Goal: Information Seeking & Learning: Learn about a topic

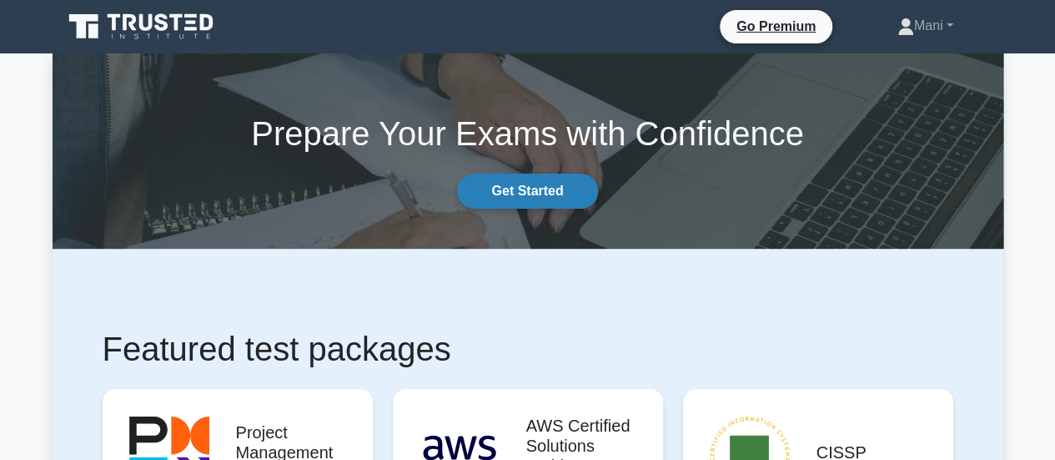
click at [529, 188] on link "Get Started" at bounding box center [527, 190] width 140 height 35
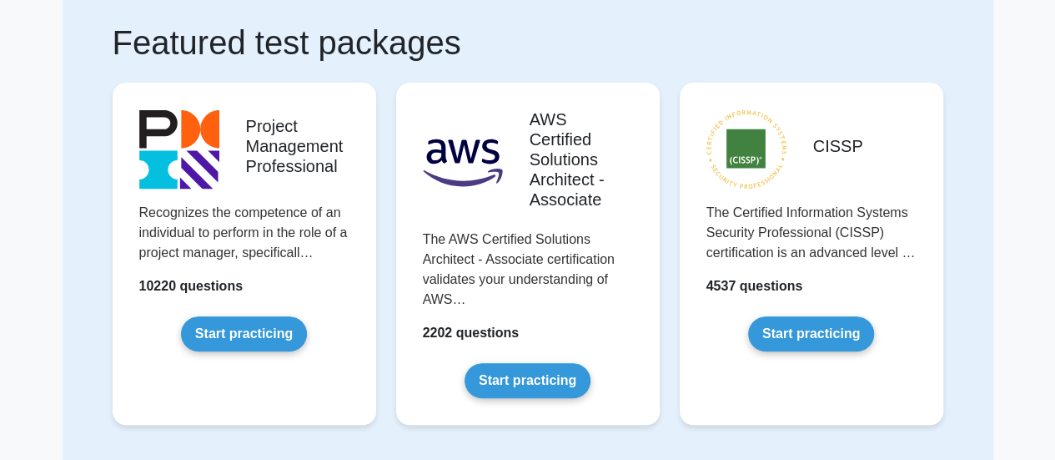
scroll to position [110, 0]
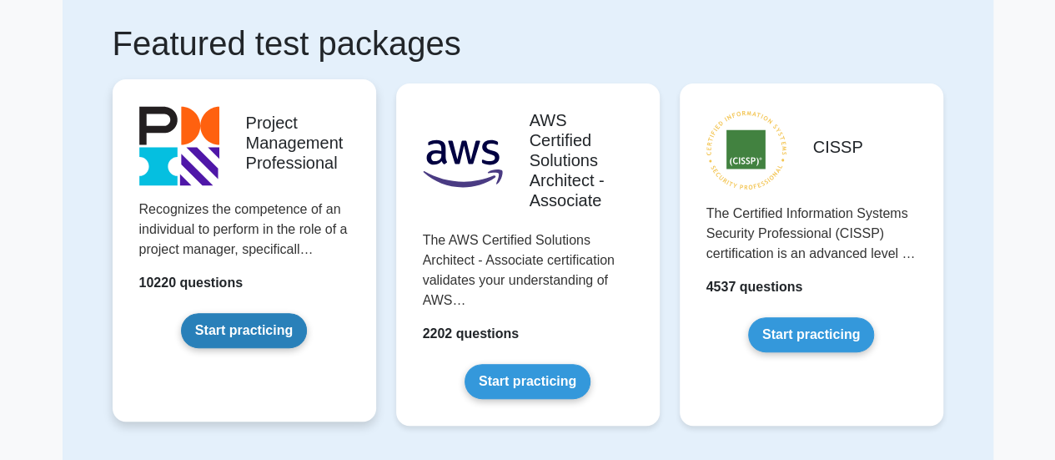
click at [230, 339] on link "Start practicing" at bounding box center [244, 330] width 126 height 35
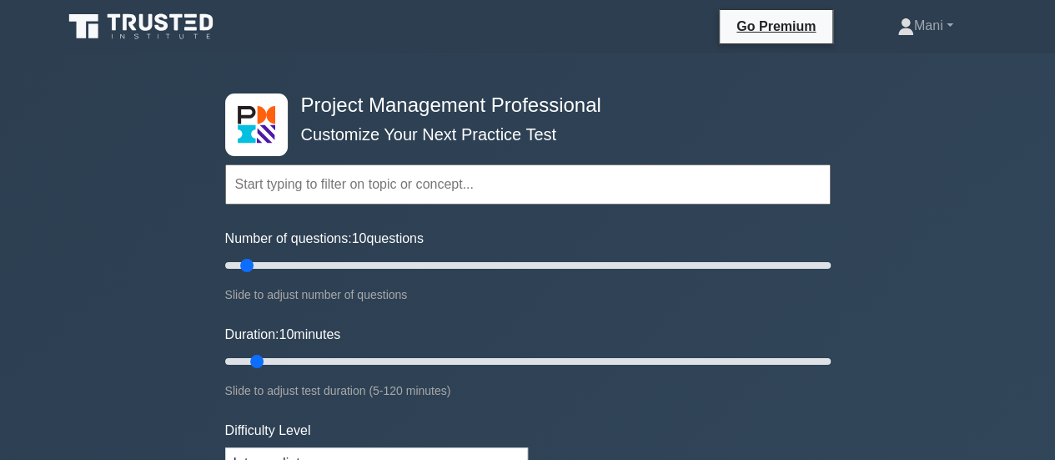
click at [672, 4] on nav "Go Premium Mani Profile" at bounding box center [527, 26] width 1055 height 53
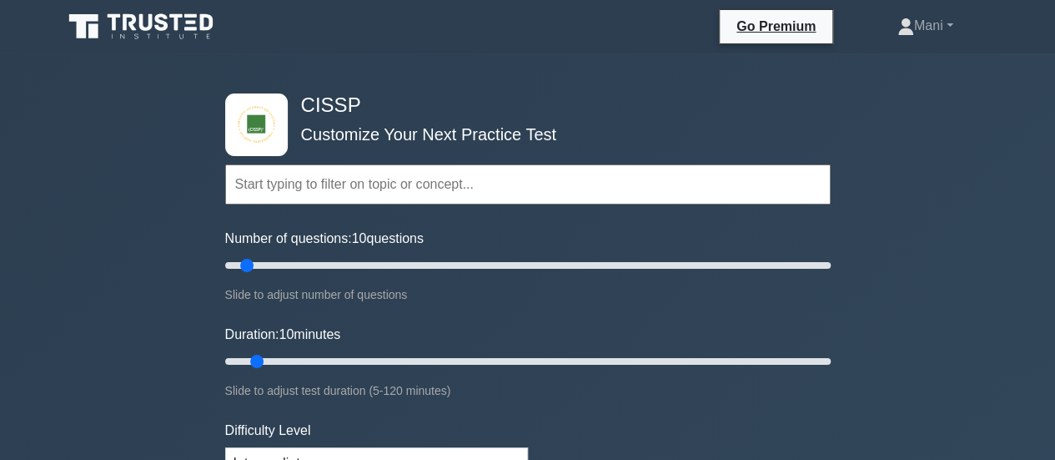
click at [499, 277] on div "Number of questions: 10 questions Slide to adjust number of questions" at bounding box center [527, 267] width 605 height 76
click at [502, 271] on input "Number of questions: 95 questions" at bounding box center [527, 265] width 605 height 20
drag, startPoint x: 499, startPoint y: 268, endPoint x: 834, endPoint y: 234, distance: 336.9
click at [831, 255] on input "Number of questions: 200 questions" at bounding box center [527, 265] width 605 height 20
click at [689, 164] on input "text" at bounding box center [527, 184] width 605 height 40
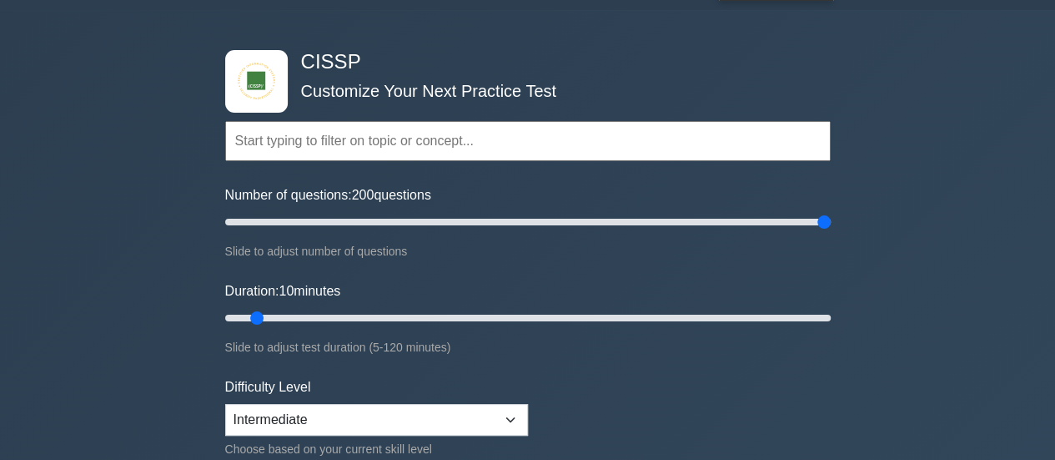
scroll to position [87, 0]
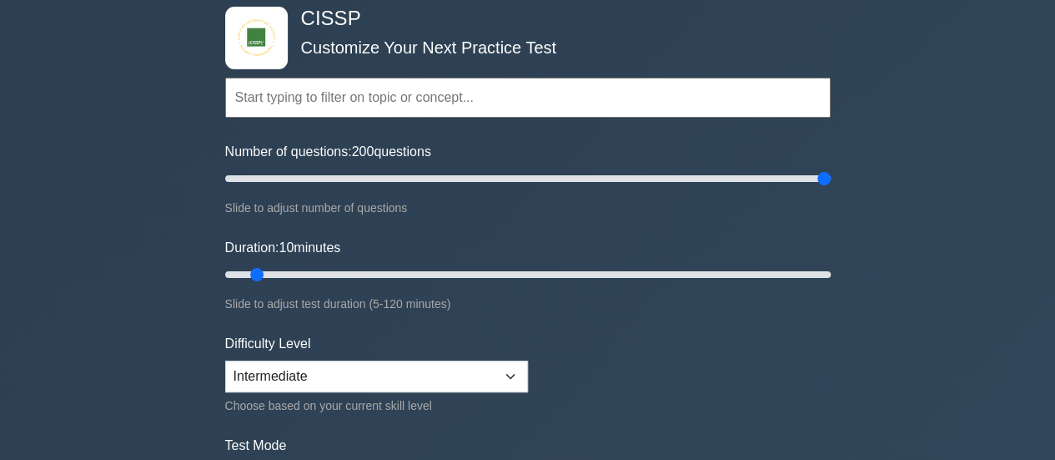
click at [489, 356] on div "Difficulty Level Beginner Intermediate Expert Choose based on your current skil…" at bounding box center [376, 375] width 303 height 82
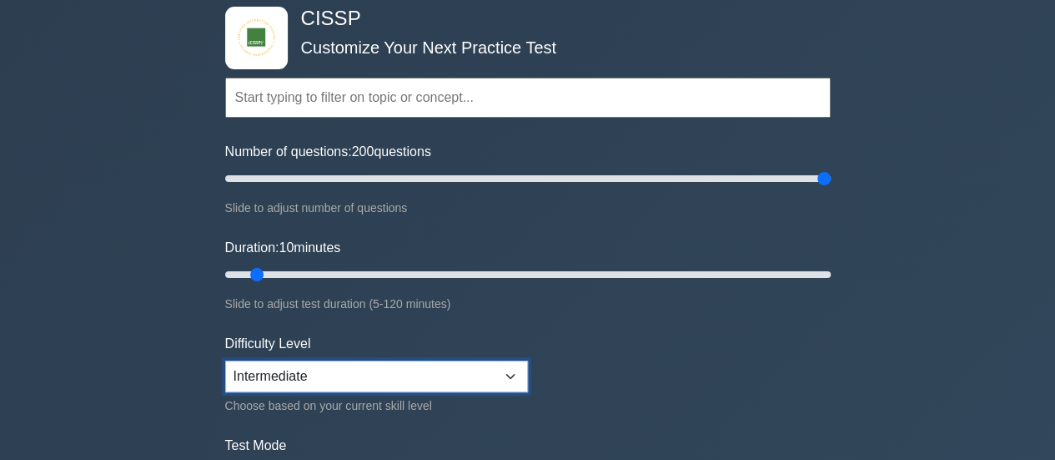
click at [487, 363] on select "Beginner Intermediate Expert" at bounding box center [376, 376] width 303 height 32
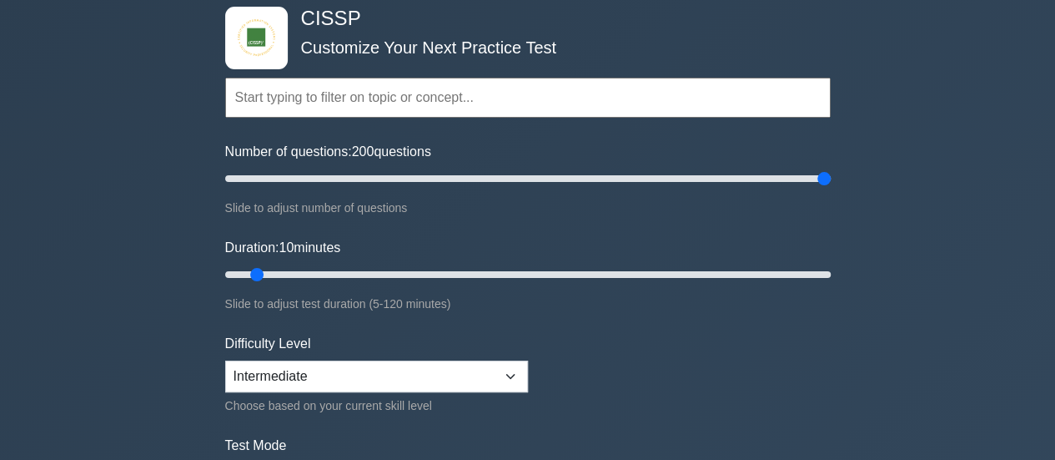
click at [681, 260] on div "Duration: 10 minutes Slide to adjust test duration (5-120 minutes)" at bounding box center [527, 276] width 605 height 76
click at [417, 179] on input "Number of questions: 65 questions" at bounding box center [527, 178] width 605 height 20
drag, startPoint x: 417, startPoint y: 179, endPoint x: 674, endPoint y: 229, distance: 261.7
type input "150"
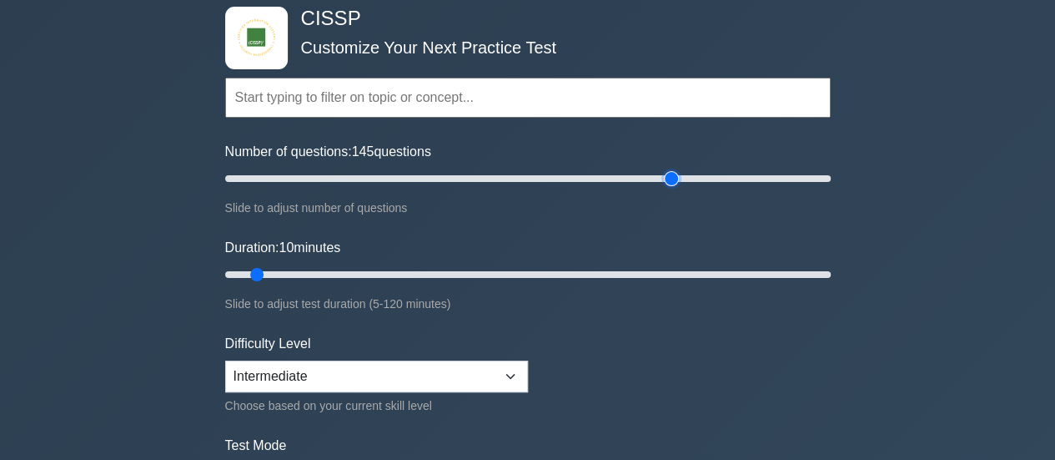
click at [674, 188] on input "Number of questions: 145 questions" at bounding box center [527, 178] width 605 height 20
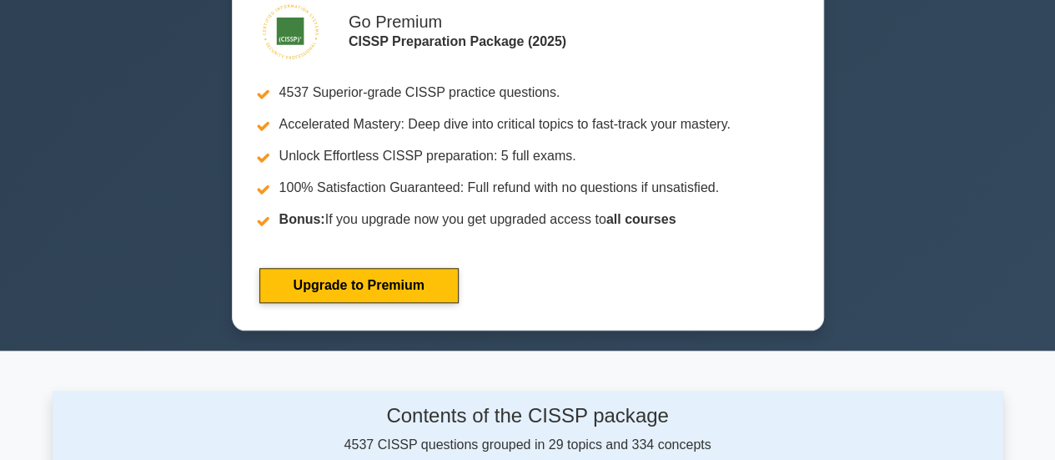
scroll to position [676, 0]
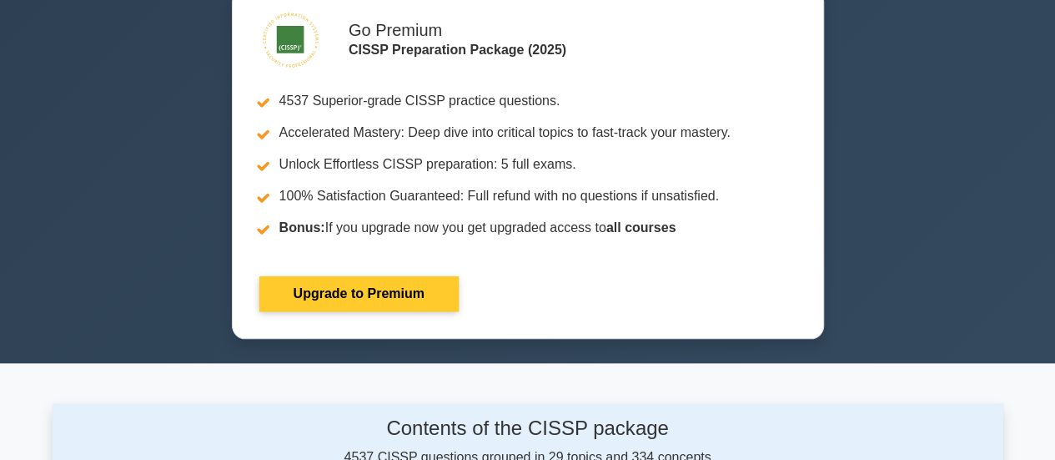
click at [459, 276] on link "Upgrade to Premium" at bounding box center [358, 293] width 199 height 35
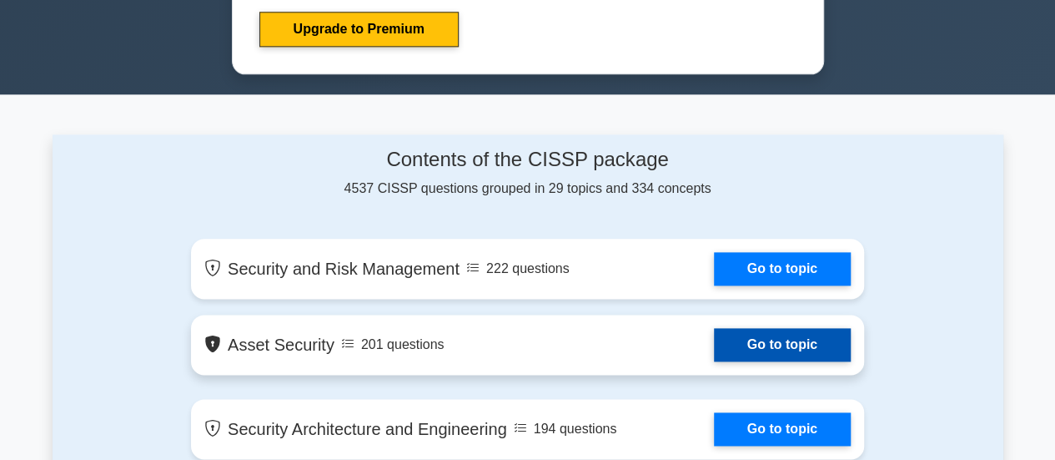
scroll to position [975, 0]
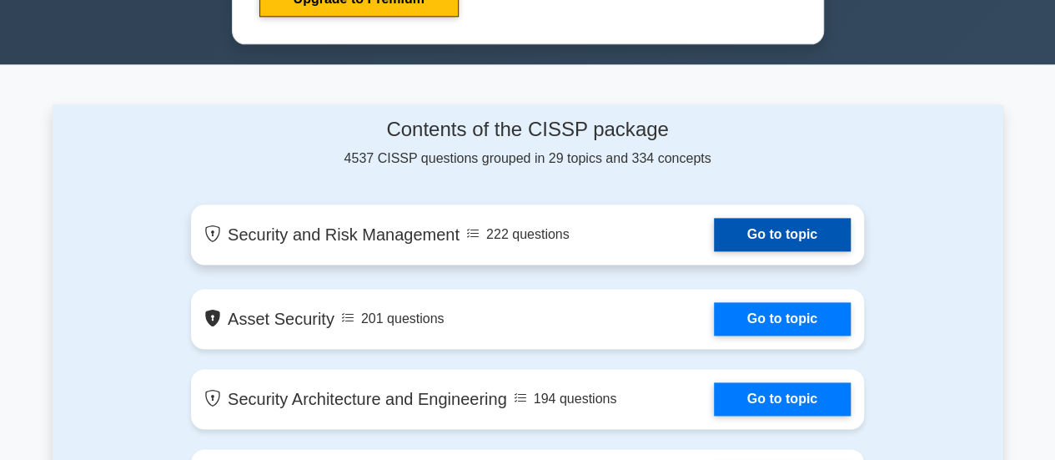
click at [714, 251] on link "Go to topic" at bounding box center [782, 234] width 137 height 33
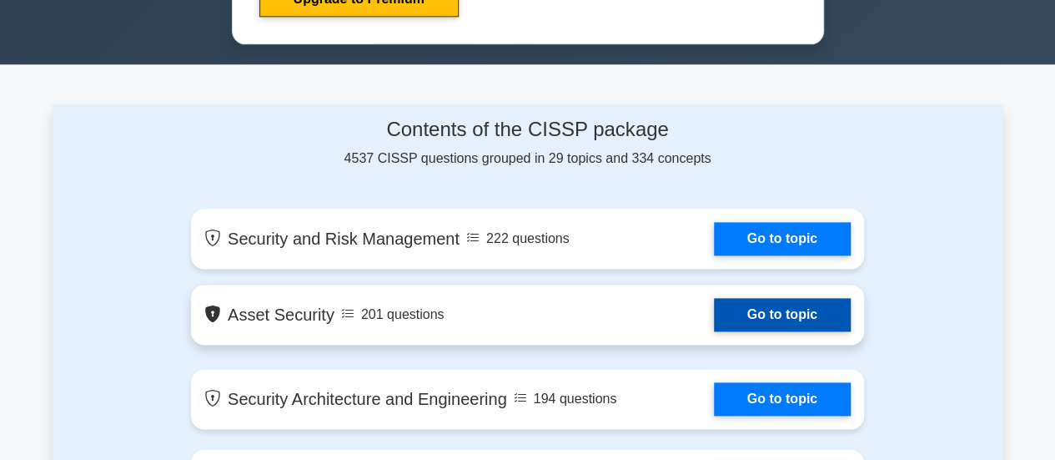
click at [764, 308] on link "Go to topic" at bounding box center [782, 314] width 137 height 33
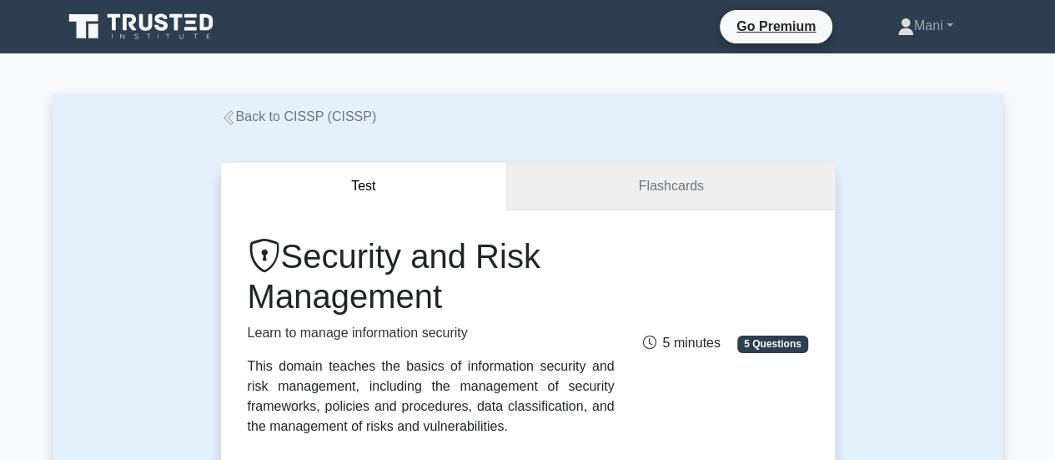
click at [631, 195] on link "Flashcards" at bounding box center [670, 187] width 327 height 48
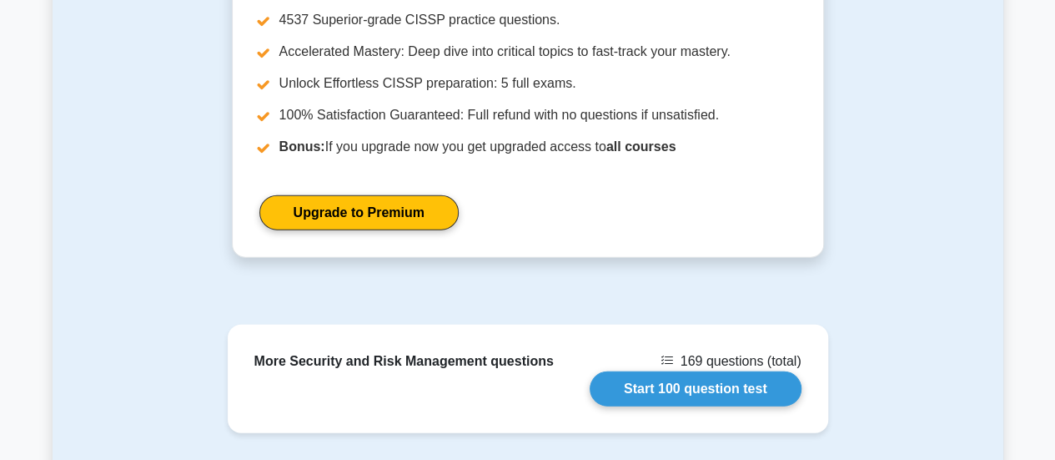
scroll to position [1958, 0]
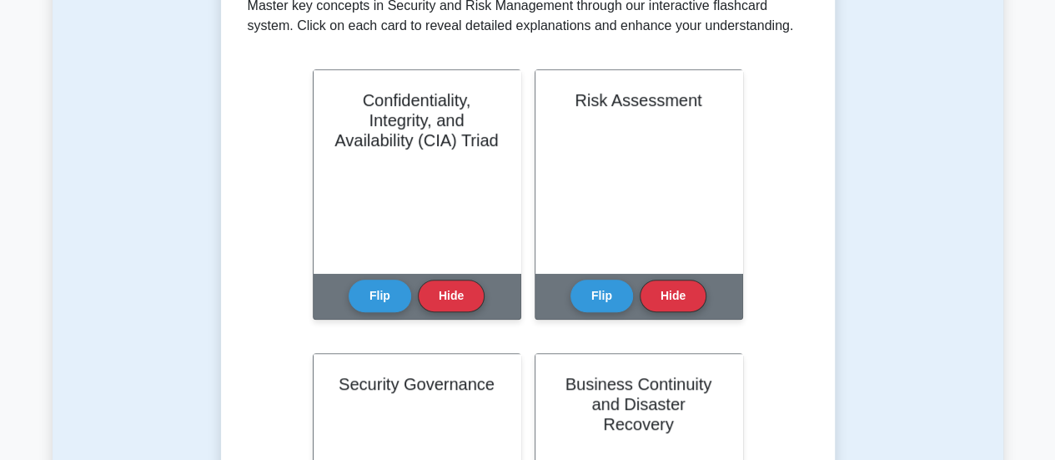
scroll to position [324, 0]
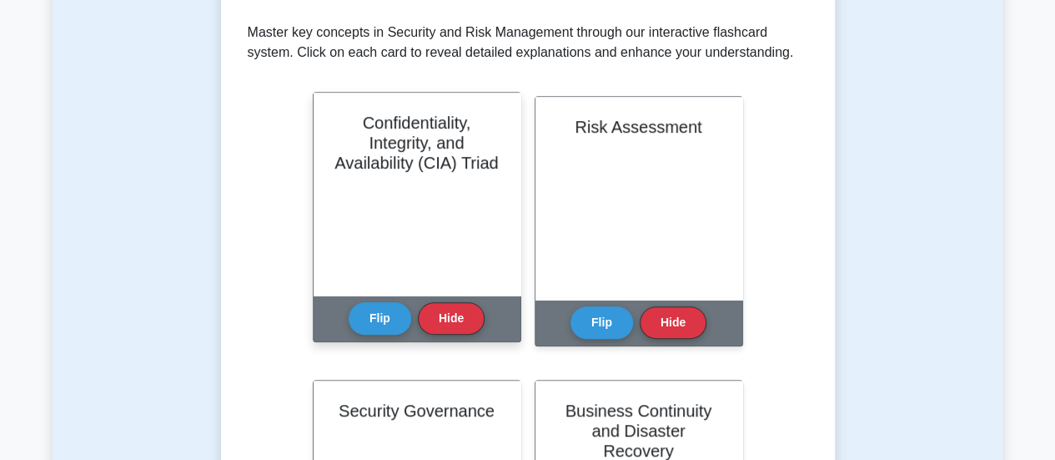
click at [464, 290] on div "Confidentiality, Integrity, and Availability (CIA) Triad" at bounding box center [417, 194] width 207 height 203
click at [395, 316] on button "Flip" at bounding box center [380, 317] width 63 height 33
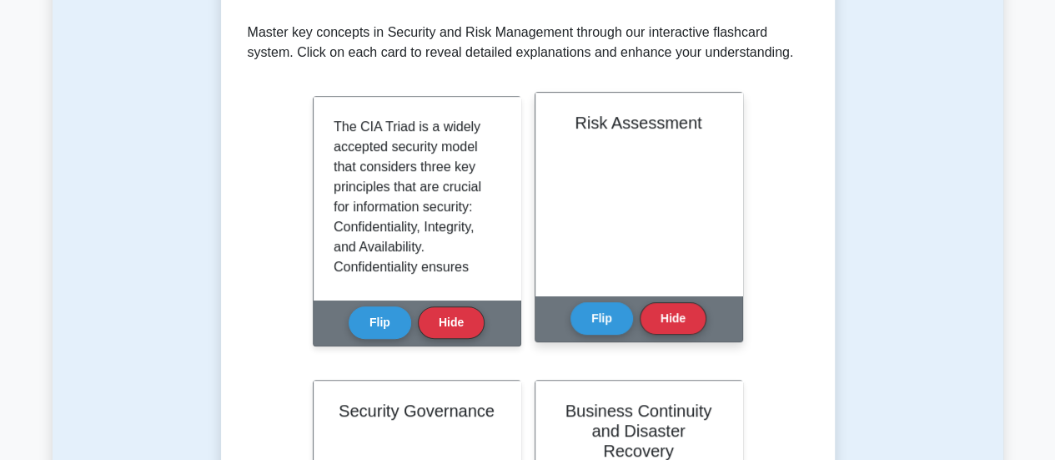
drag, startPoint x: 395, startPoint y: 316, endPoint x: 651, endPoint y: 279, distance: 258.8
click at [619, 318] on button "Flip" at bounding box center [601, 317] width 63 height 33
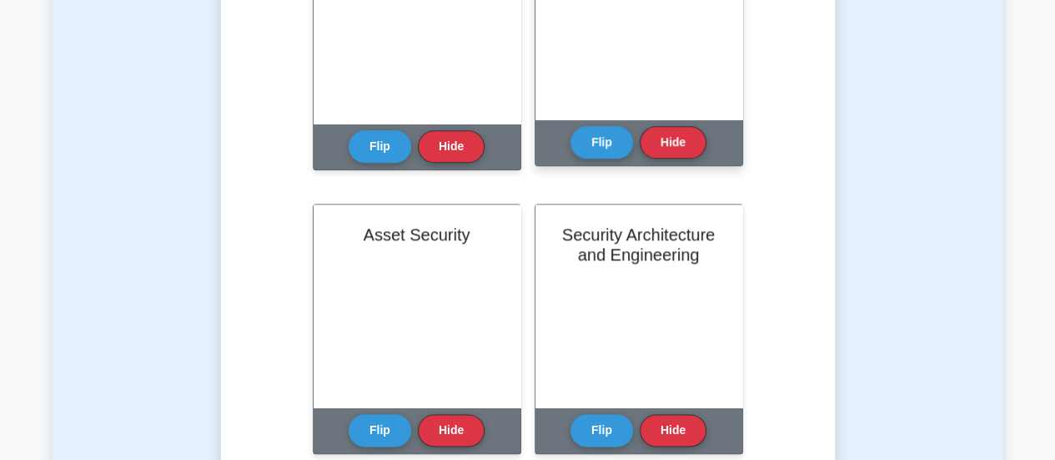
scroll to position [104, 0]
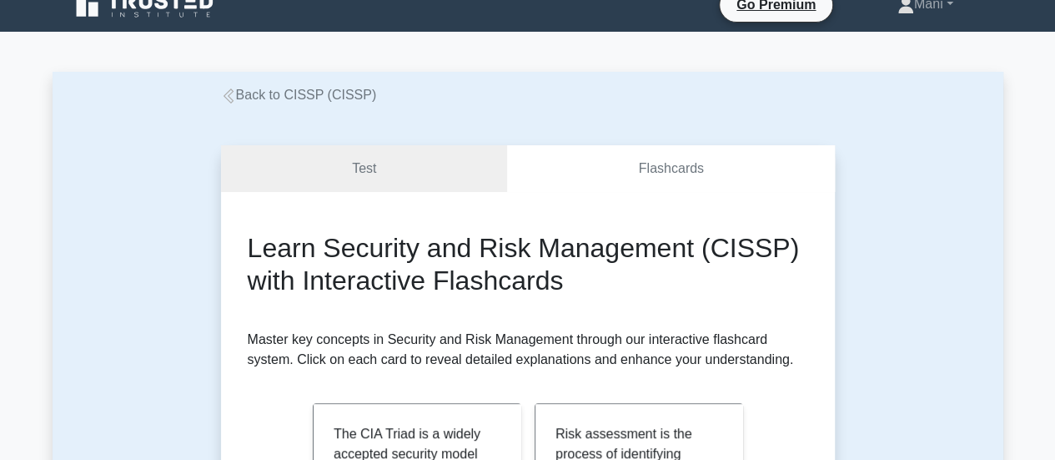
scroll to position [23, 0]
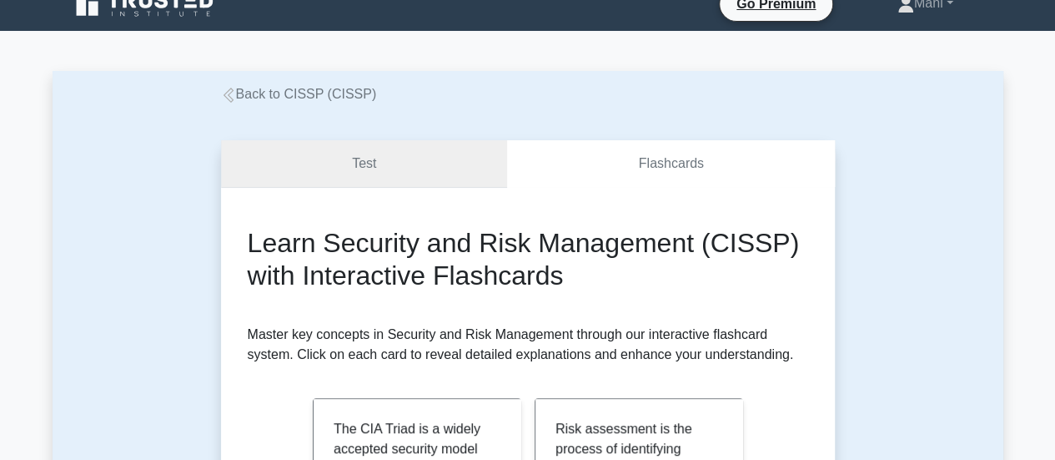
click at [477, 178] on link "Test" at bounding box center [364, 164] width 287 height 48
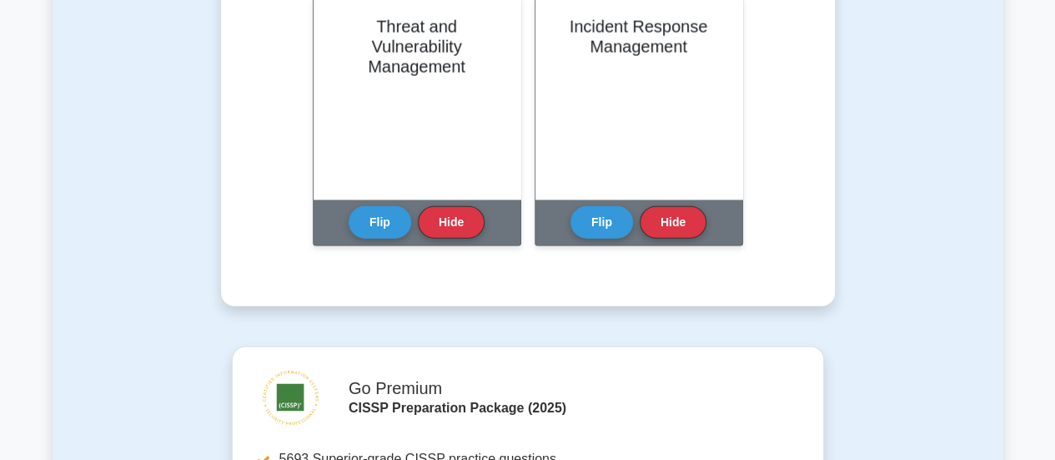
scroll to position [2127, 0]
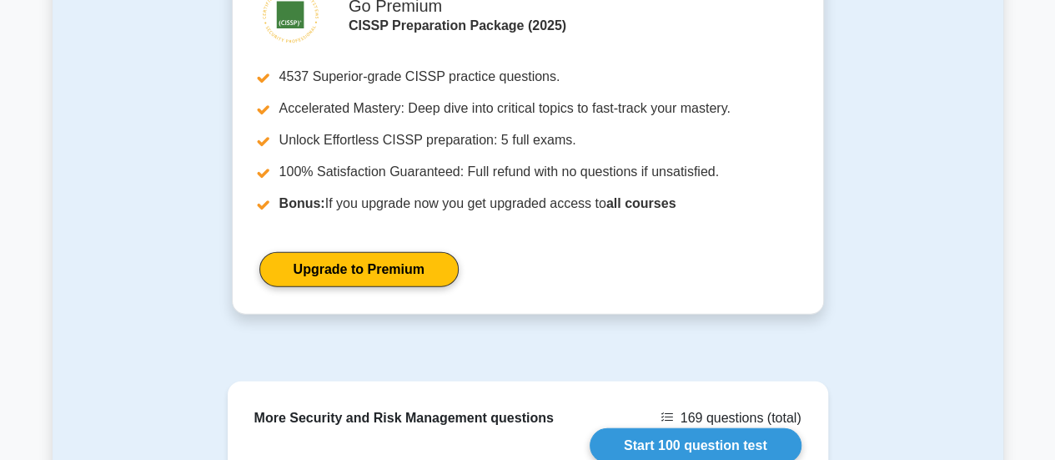
scroll to position [1997, 0]
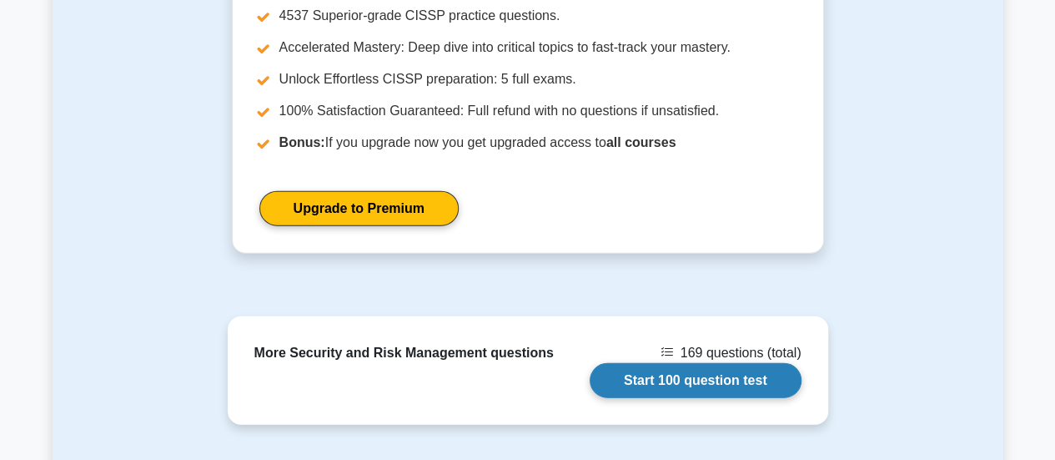
click at [627, 363] on link "Start 100 question test" at bounding box center [696, 380] width 212 height 35
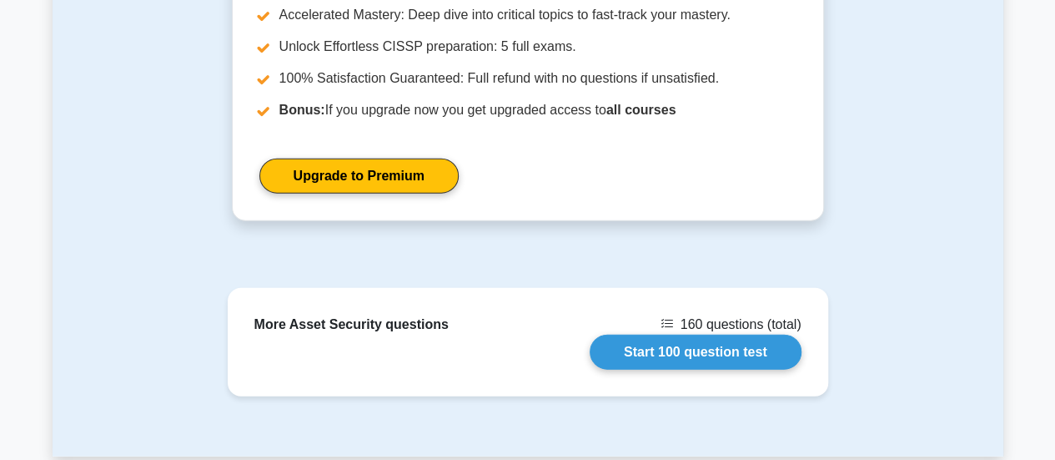
scroll to position [1892, 0]
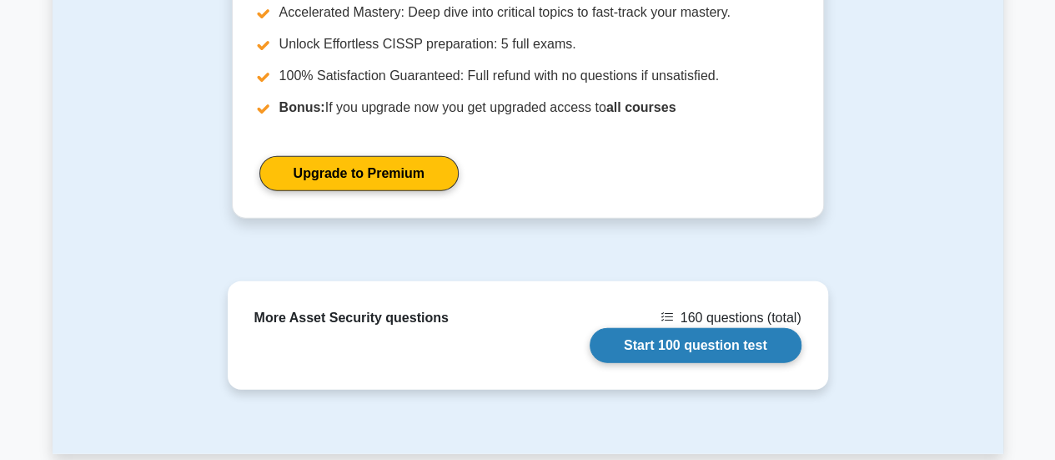
click at [741, 328] on link "Start 100 question test" at bounding box center [696, 345] width 212 height 35
